Goal: Transaction & Acquisition: Purchase product/service

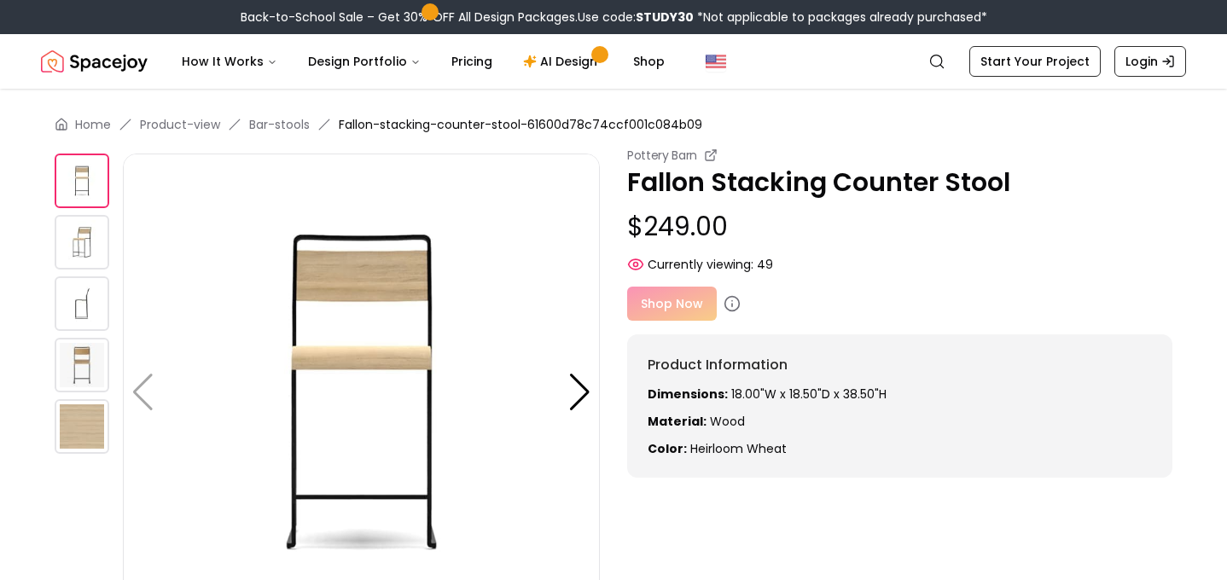
click at [83, 256] on img at bounding box center [82, 242] width 55 height 55
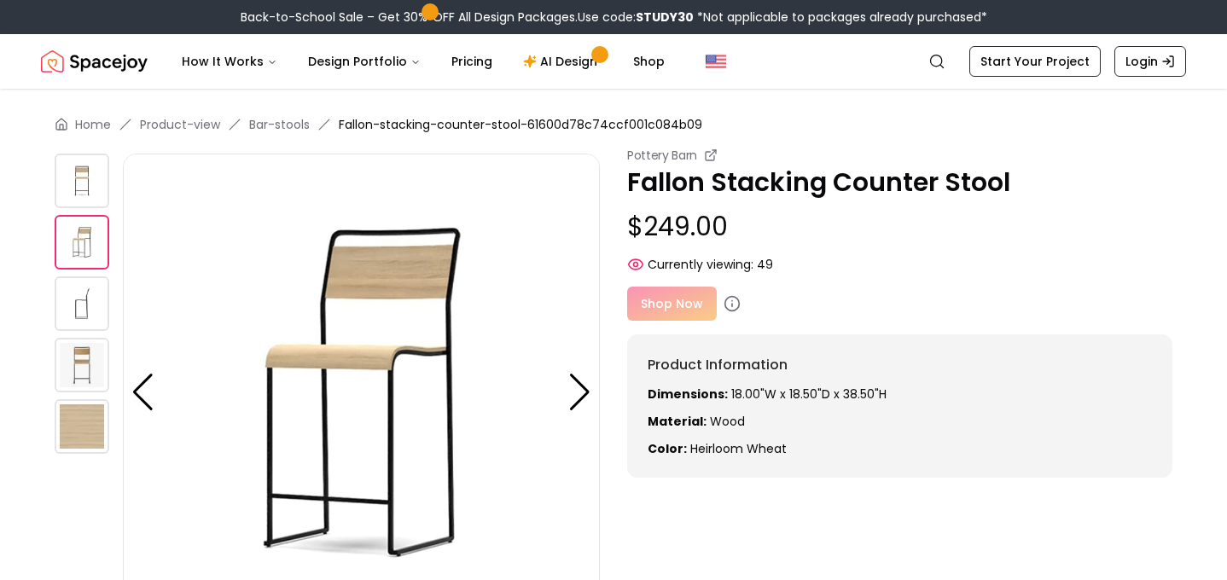
click at [77, 320] on img at bounding box center [82, 303] width 55 height 55
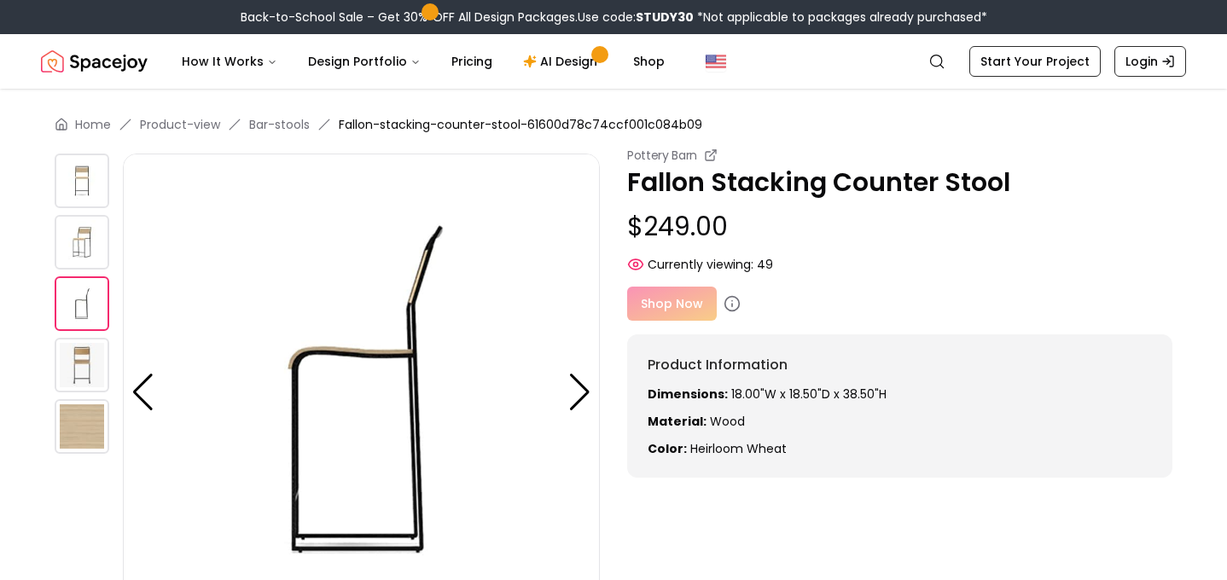
click at [92, 369] on img at bounding box center [82, 365] width 55 height 55
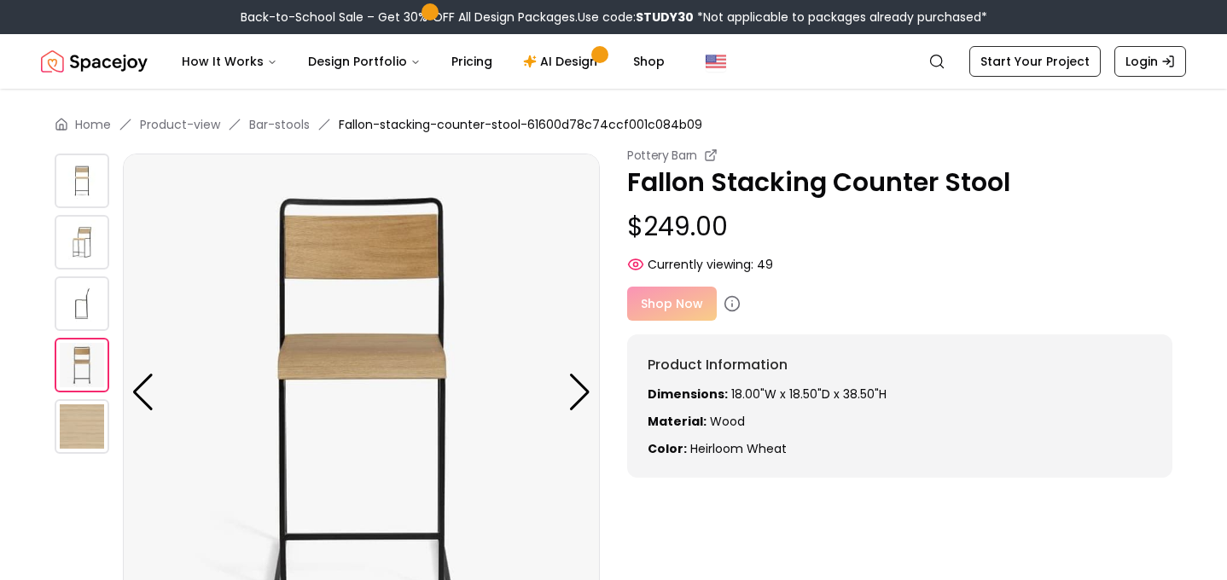
click at [84, 416] on img at bounding box center [82, 426] width 55 height 55
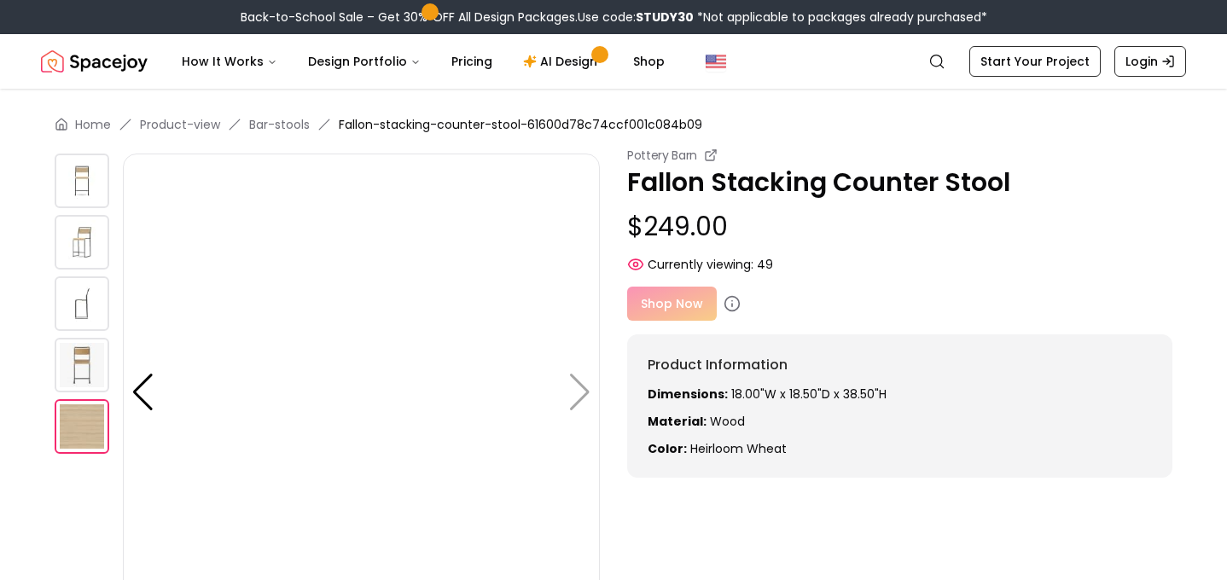
click at [76, 238] on img at bounding box center [82, 242] width 55 height 55
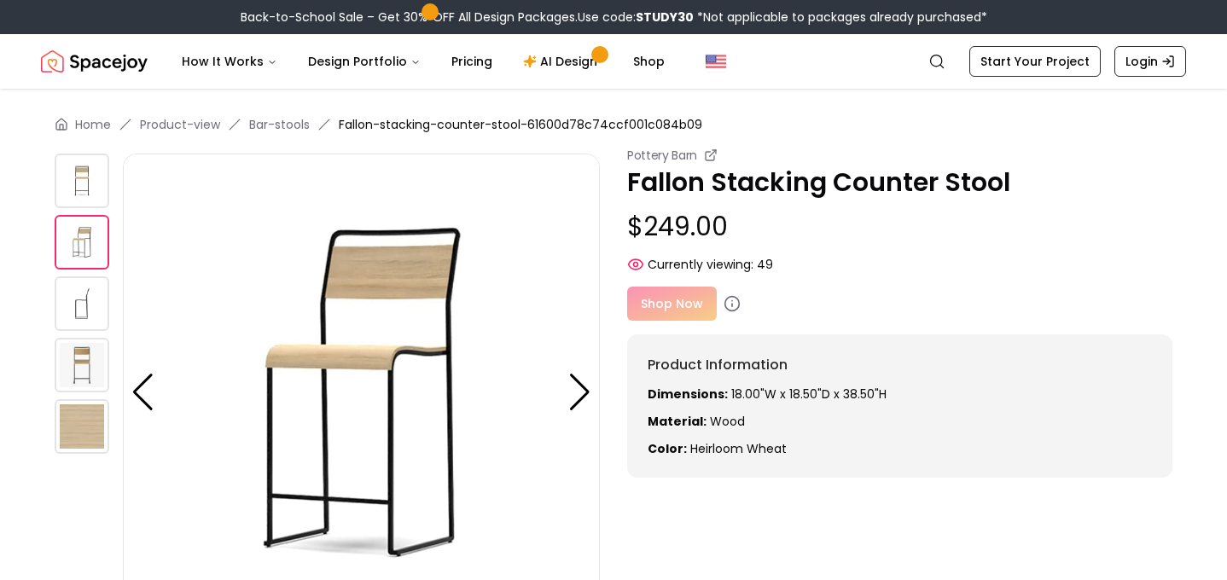
click at [81, 165] on img at bounding box center [82, 181] width 55 height 55
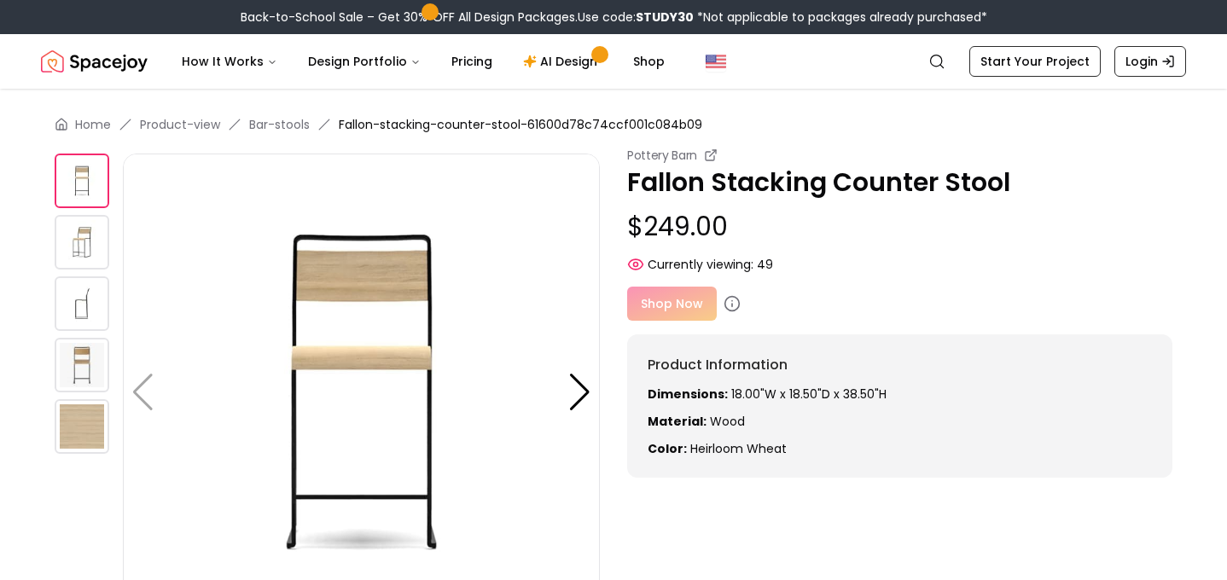
scroll to position [61, 0]
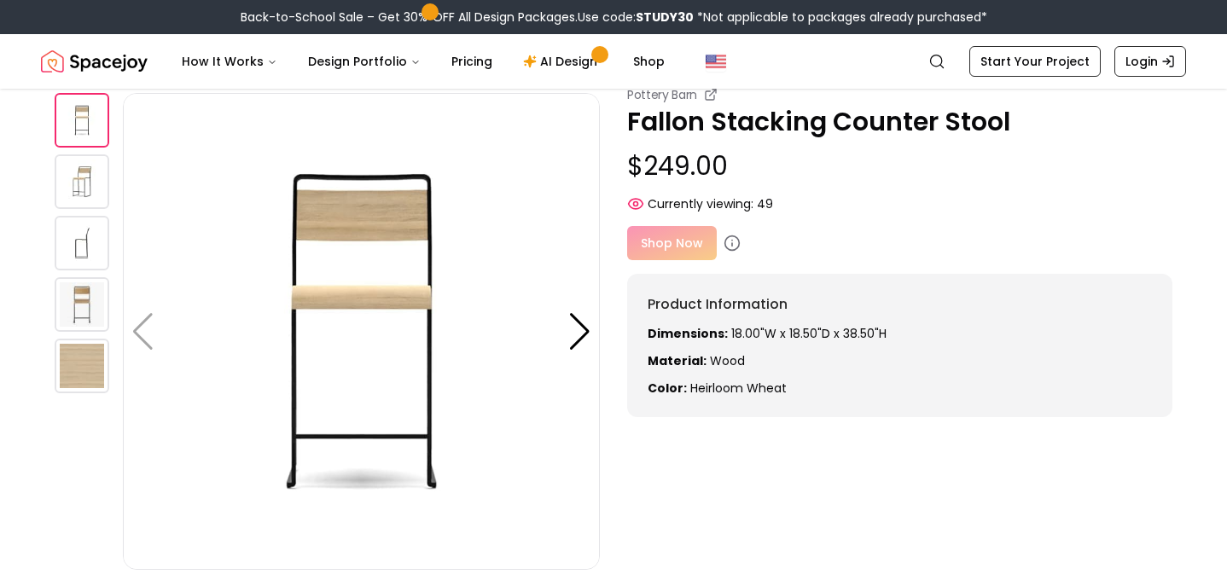
click at [665, 246] on div "Shop Now" at bounding box center [899, 243] width 545 height 34
click at [661, 250] on div "Shop Now" at bounding box center [899, 243] width 545 height 34
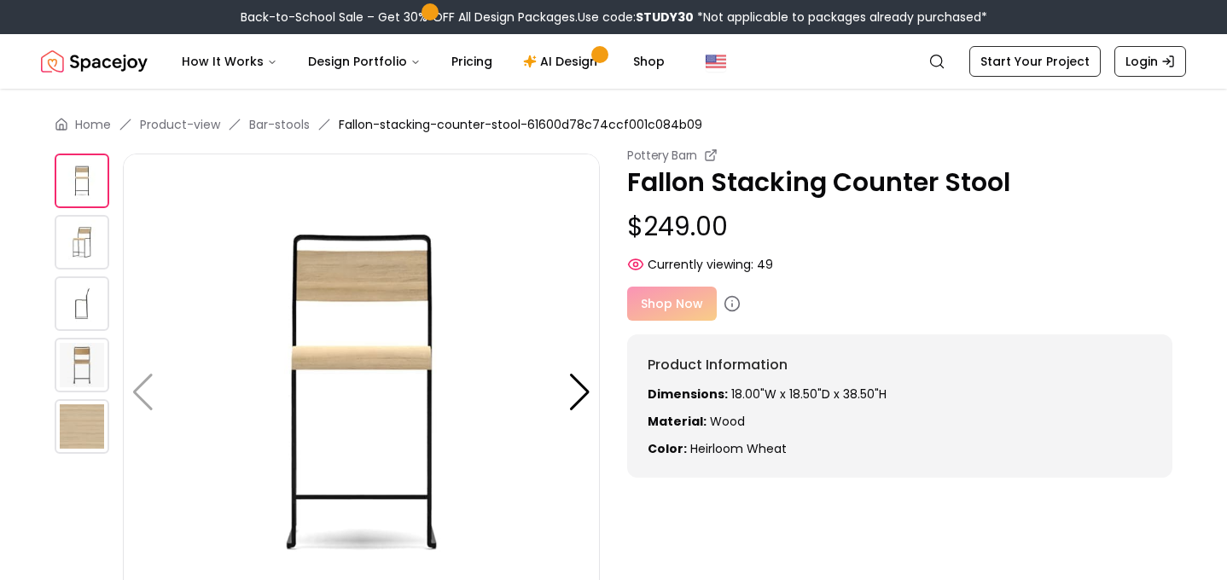
click at [677, 305] on div "Shop Now" at bounding box center [899, 304] width 545 height 34
click at [734, 302] on icon at bounding box center [731, 303] width 17 height 17
click at [682, 305] on div "Shop Now" at bounding box center [899, 304] width 545 height 34
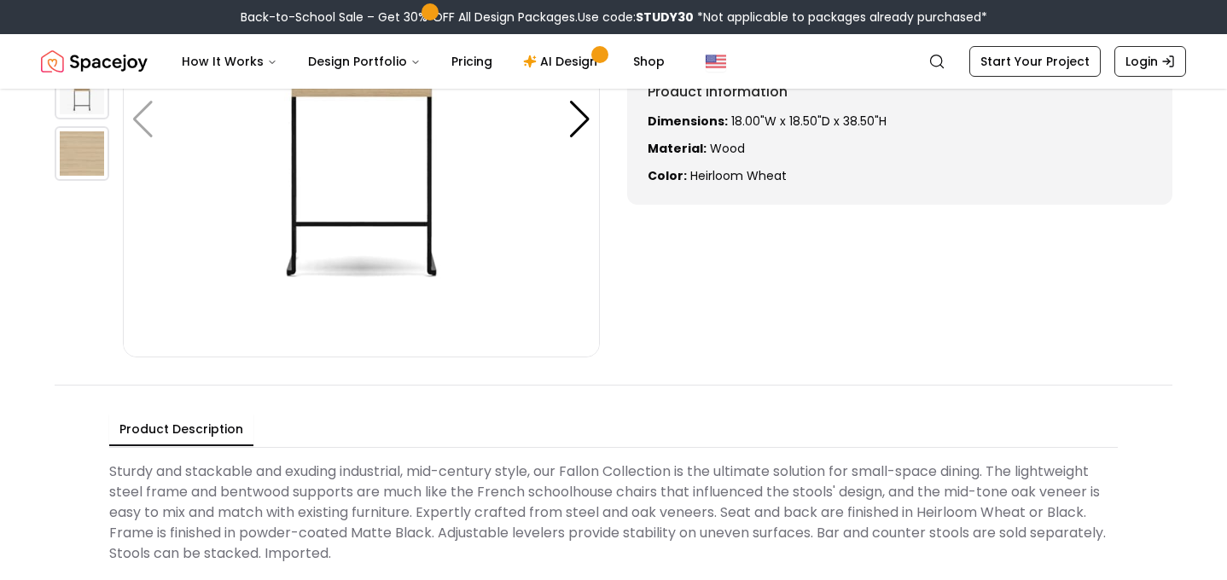
scroll to position [74, 0]
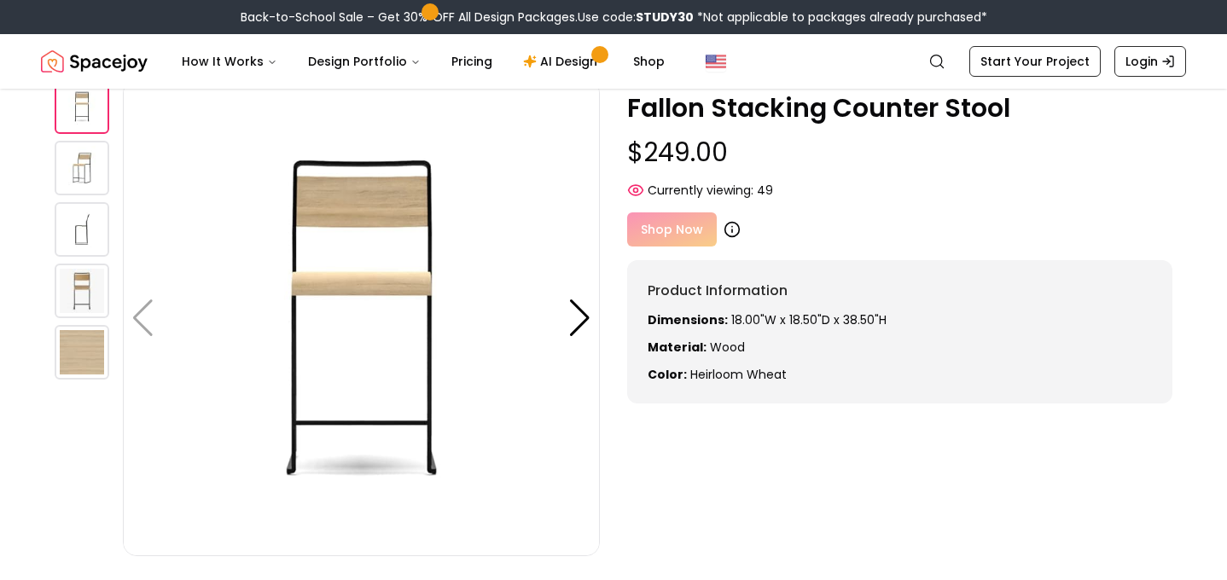
click at [734, 229] on icon at bounding box center [731, 229] width 17 height 17
click at [661, 238] on div "Shop Now" at bounding box center [899, 229] width 545 height 34
click at [730, 231] on icon at bounding box center [731, 229] width 17 height 17
click at [684, 233] on div "Shop Now" at bounding box center [899, 229] width 545 height 34
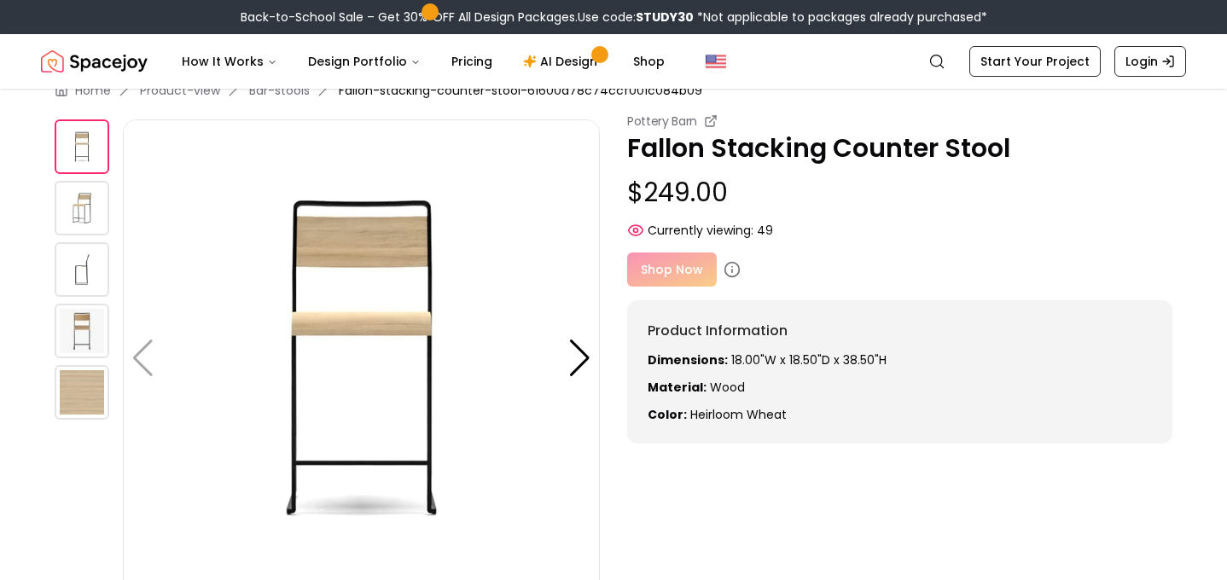
scroll to position [14, 0]
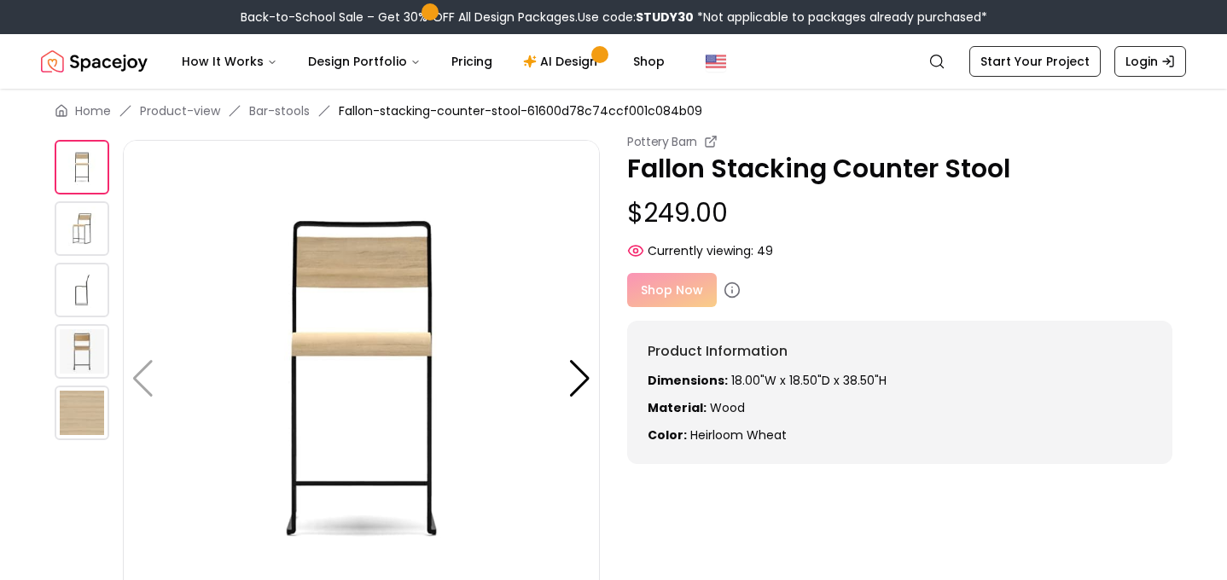
click at [685, 198] on p "$249.00" at bounding box center [899, 213] width 545 height 31
click at [708, 168] on p "Fallon Stacking Counter Stool" at bounding box center [899, 169] width 545 height 31
click at [711, 136] on icon at bounding box center [711, 142] width 14 height 14
